Goal: Find specific page/section: Find specific page/section

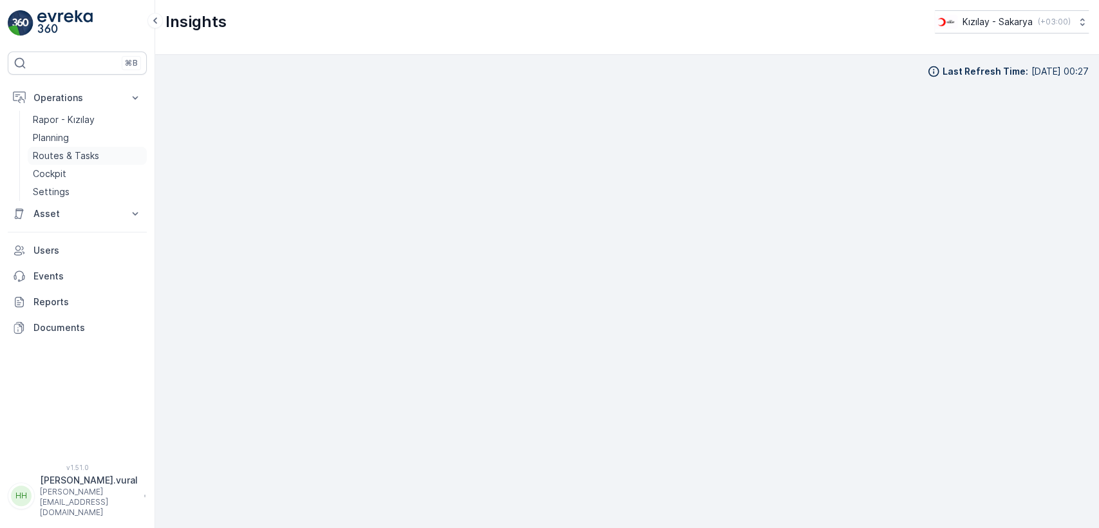
drag, startPoint x: 0, startPoint y: 0, endPoint x: 54, endPoint y: 160, distance: 169.2
click at [55, 155] on p "Routes & Tasks" at bounding box center [66, 155] width 66 height 13
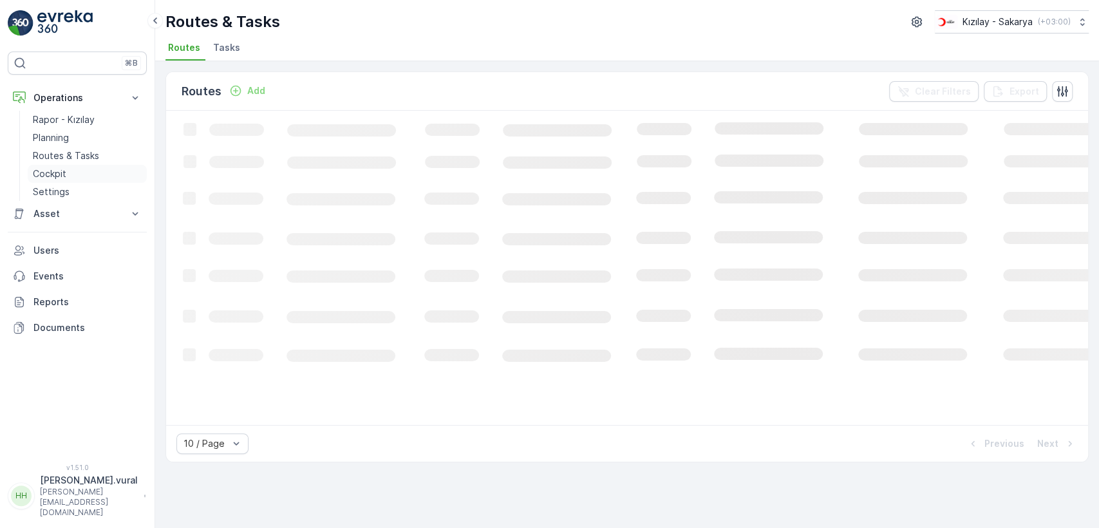
click at [58, 180] on link "Cockpit" at bounding box center [87, 174] width 119 height 18
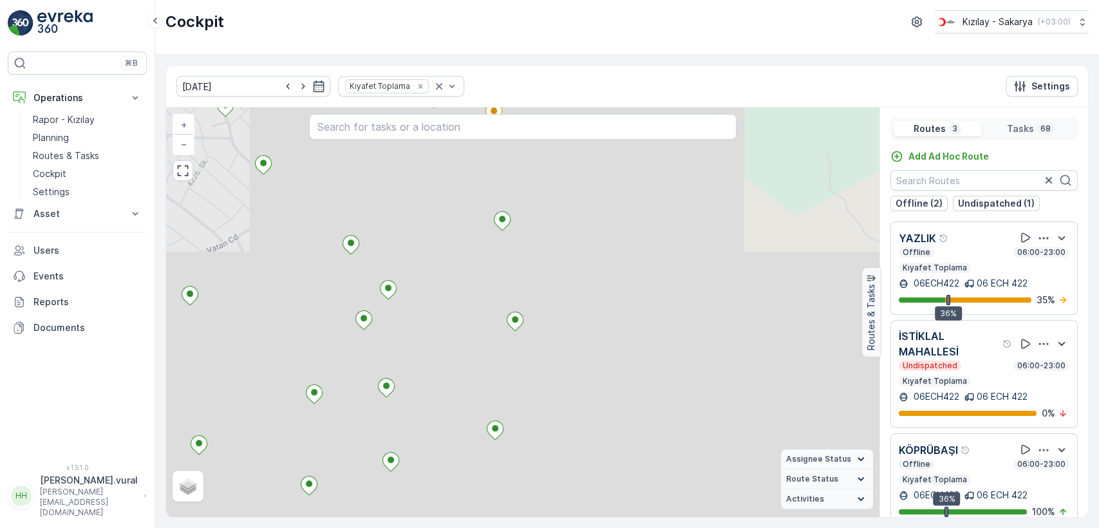
drag, startPoint x: 397, startPoint y: 213, endPoint x: 449, endPoint y: 370, distance: 166.2
click at [449, 370] on div "3 + − Satellite Roadmap Terrain Hybrid Leaflet Assignee Status On The Move Stea…" at bounding box center [523, 313] width 714 height 410
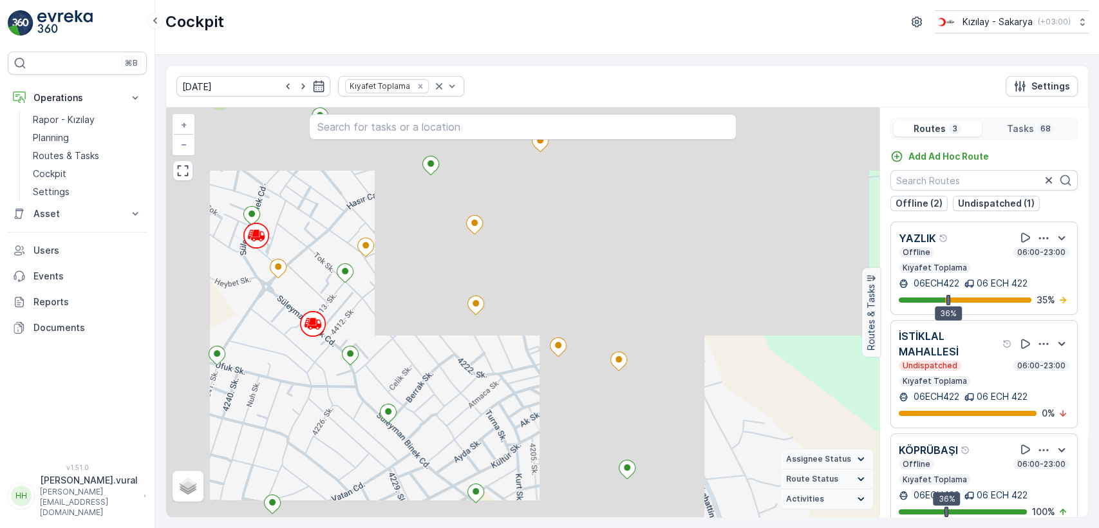
drag, startPoint x: 474, startPoint y: 374, endPoint x: 480, endPoint y: 379, distance: 7.9
click at [480, 379] on div "3 + − Satellite Roadmap Terrain Hybrid Leaflet Assignee Status On The Move Stea…" at bounding box center [523, 313] width 714 height 410
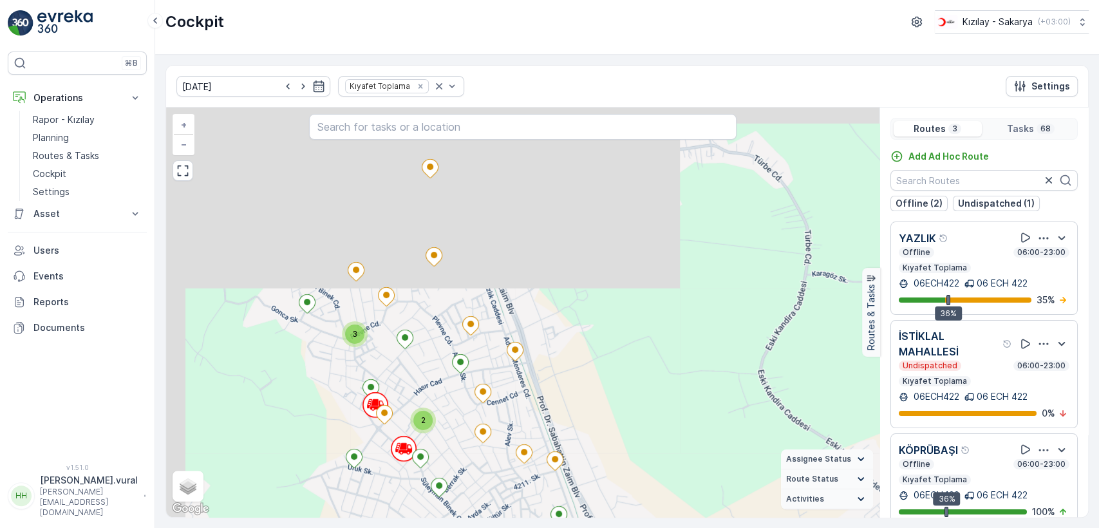
drag, startPoint x: 449, startPoint y: 345, endPoint x: 460, endPoint y: 421, distance: 76.2
click at [460, 421] on div "3 2 2 2 2 2 2 2 2 2 + − Satellite Roadmap Terrain Hybrid Leaflet Keyboard short…" at bounding box center [523, 313] width 714 height 410
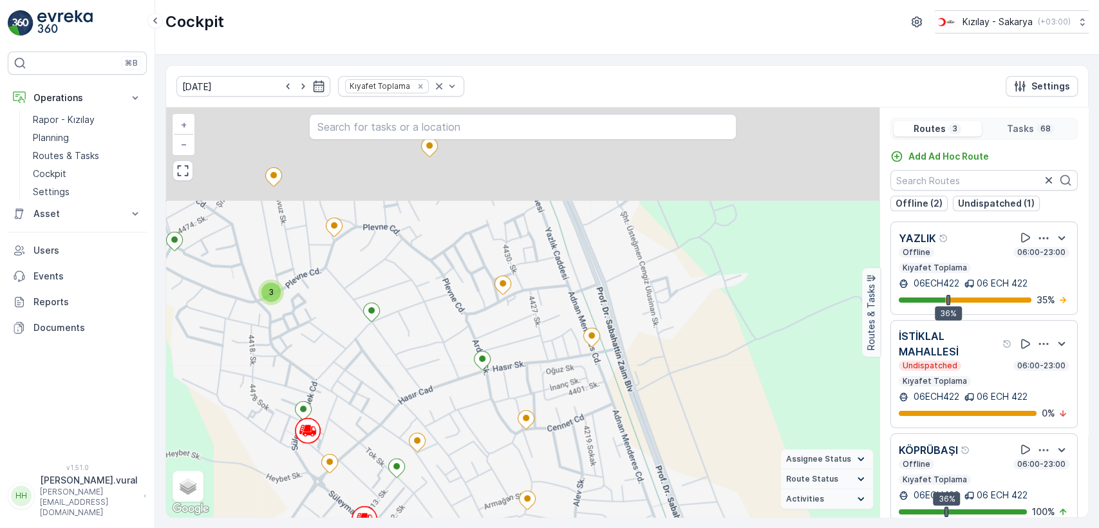
drag, startPoint x: 435, startPoint y: 352, endPoint x: 428, endPoint y: 312, distance: 40.7
click at [428, 317] on div "3 + − Satellite Roadmap Terrain Hybrid Leaflet Keyboard shortcuts Map Data Map …" at bounding box center [523, 313] width 714 height 410
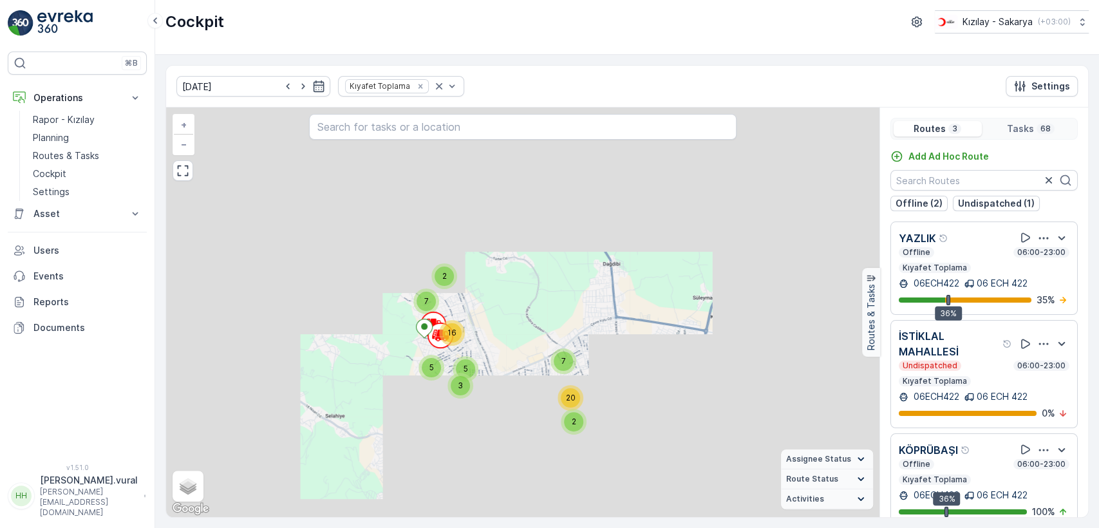
drag, startPoint x: 522, startPoint y: 420, endPoint x: 531, endPoint y: 318, distance: 102.7
click at [510, 335] on div "2 3 5 5 7 16 7 2 20 + − Satellite Roadmap Terrain Hybrid Leaflet Keyboard short…" at bounding box center [523, 313] width 714 height 410
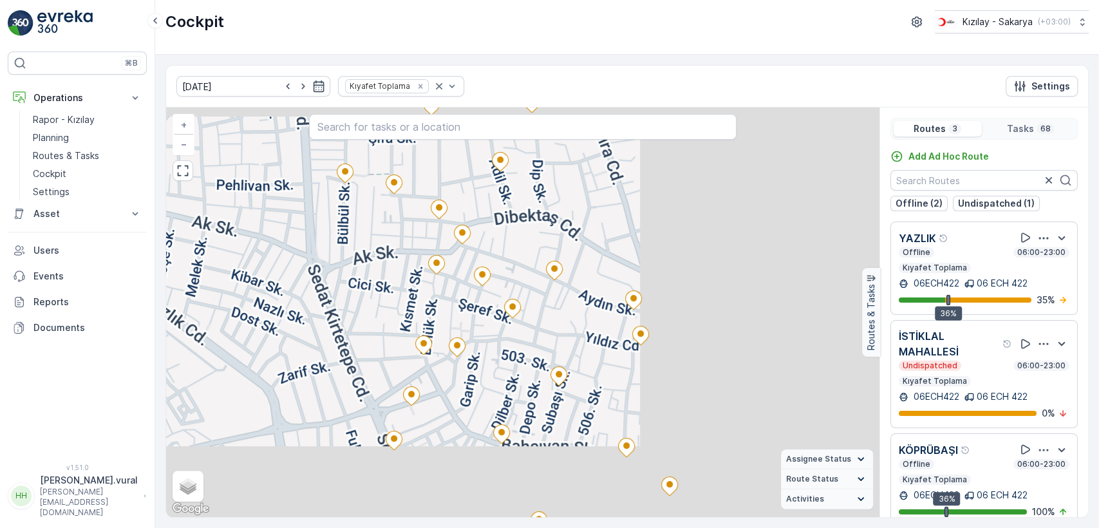
drag, startPoint x: 480, startPoint y: 298, endPoint x: 387, endPoint y: 341, distance: 102.3
click at [388, 341] on div "3 + − Satellite Roadmap Terrain Hybrid Leaflet Keyboard shortcuts Map Data Map …" at bounding box center [523, 313] width 714 height 410
